Goal: Information Seeking & Learning: Learn about a topic

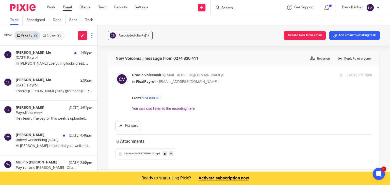
click at [160, 108] on link "You can also listen to the recording here" at bounding box center [163, 109] width 63 height 4
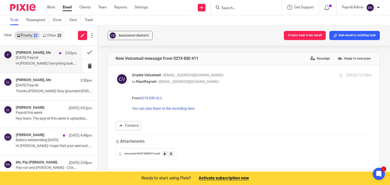
click at [28, 58] on p "[DATE] Payroll" at bounding box center [40, 58] width 49 height 4
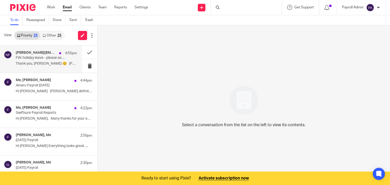
click at [47, 64] on p "Thank you, [PERSON_NAME] 😊 [PERSON_NAME] ..." at bounding box center [46, 64] width 61 height 4
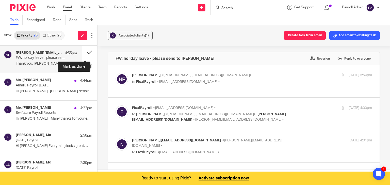
click at [83, 51] on button at bounding box center [89, 52] width 15 height 13
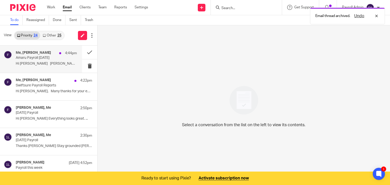
click at [35, 54] on h4 "Me, [PERSON_NAME]" at bounding box center [33, 53] width 35 height 4
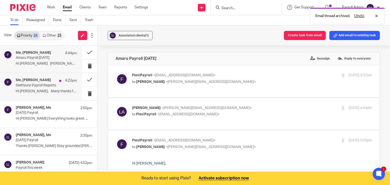
click at [48, 86] on p "Swiftsure Payroll Reports" at bounding box center [40, 86] width 49 height 4
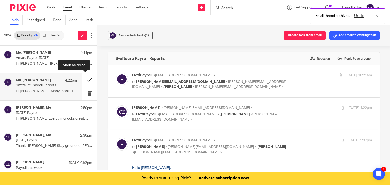
click at [85, 78] on button at bounding box center [89, 79] width 15 height 13
